Goal: Information Seeking & Learning: Compare options

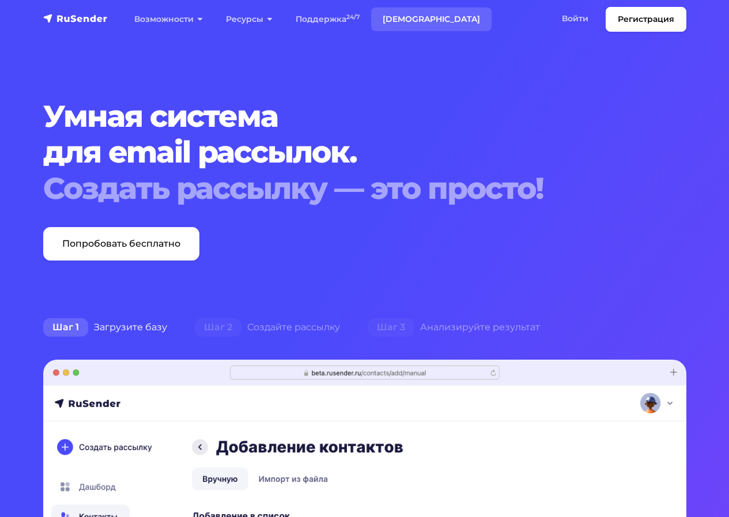
click at [403, 15] on link "[DEMOGRAPHIC_DATA]" at bounding box center [431, 19] width 121 height 24
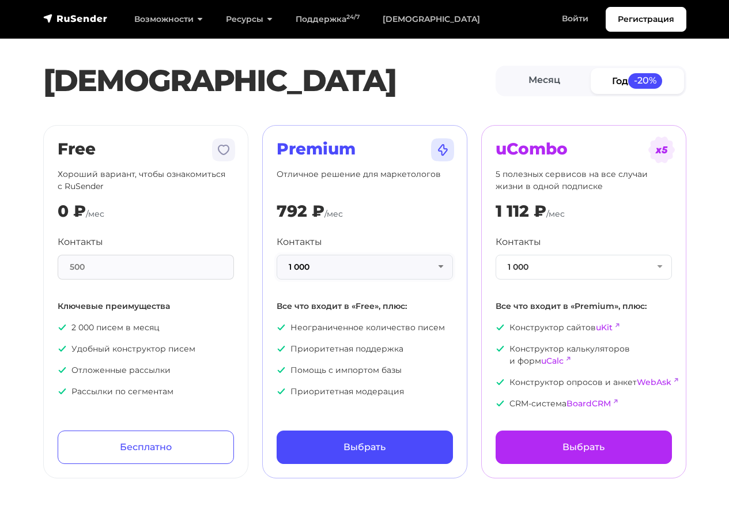
click at [372, 255] on button "1 000" at bounding box center [365, 267] width 176 height 25
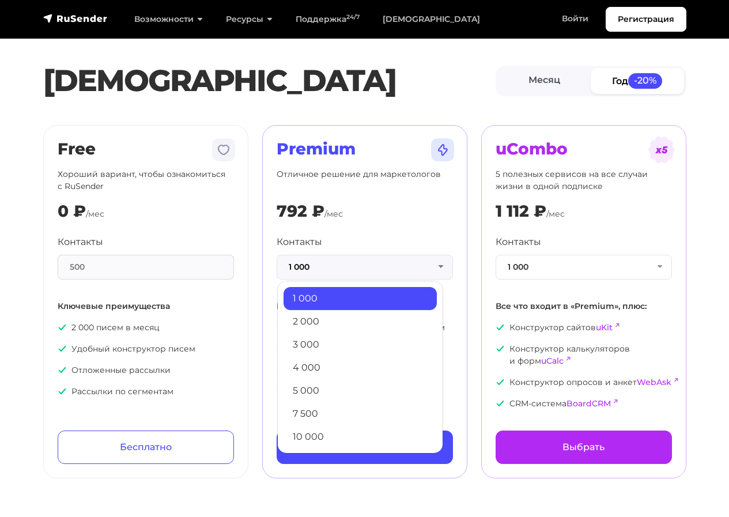
click at [364, 235] on div "Контакты 1 000 1 000 2 000 3 000 4 000 5 000 7 500 10 000 13 000 15 000 20 000 …" at bounding box center [365, 257] width 176 height 44
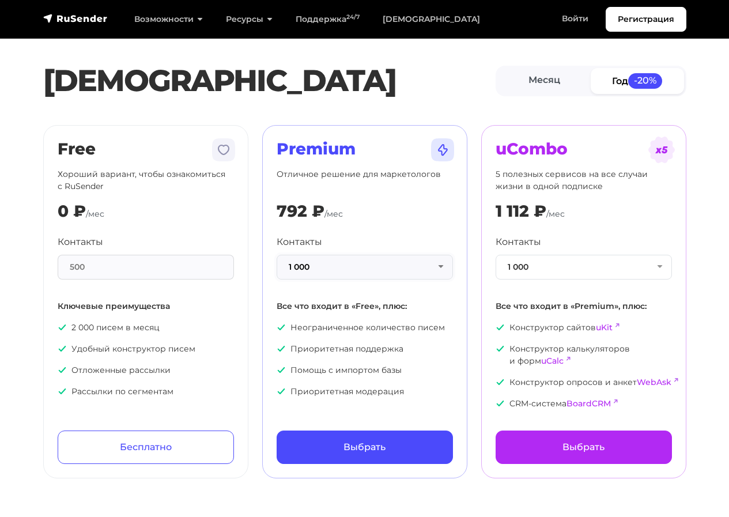
click at [362, 263] on button "1 000" at bounding box center [365, 267] width 176 height 25
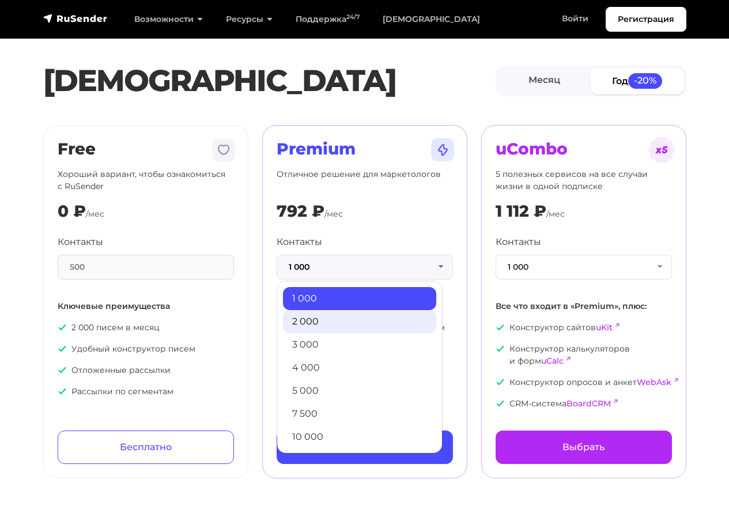
click at [320, 318] on link "2 000" at bounding box center [359, 321] width 153 height 23
